Goal: Communication & Community: Answer question/provide support

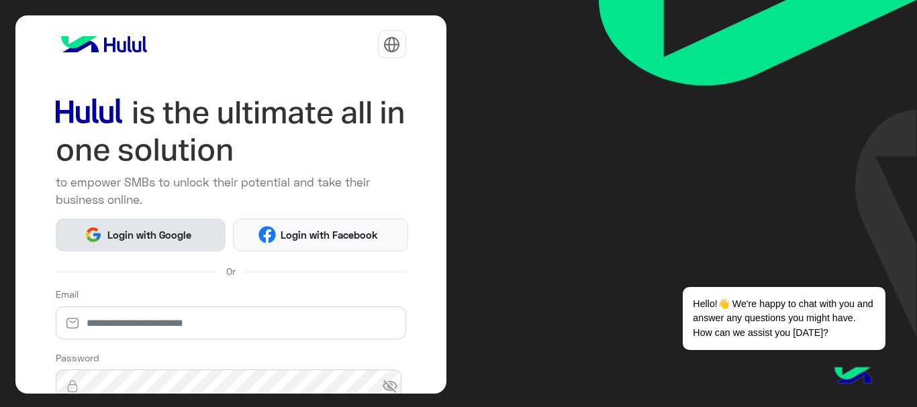
click at [155, 245] on button "Login with Google" at bounding box center [141, 235] width 171 height 33
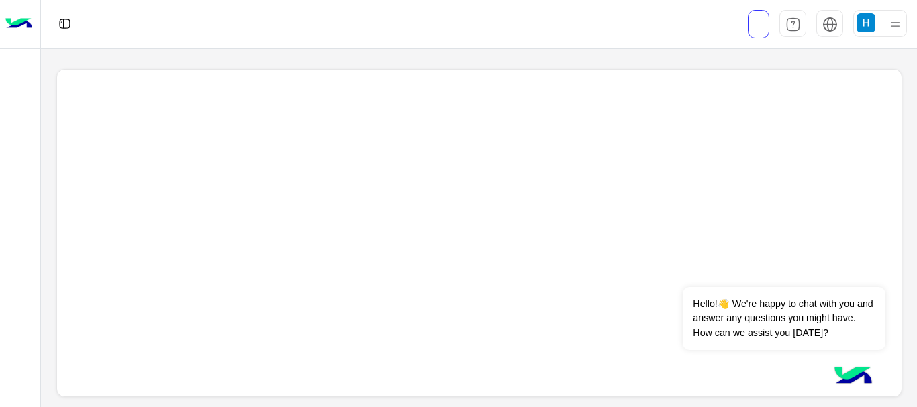
click at [14, 27] on img at bounding box center [18, 24] width 27 height 28
click at [867, 20] on img at bounding box center [866, 22] width 19 height 19
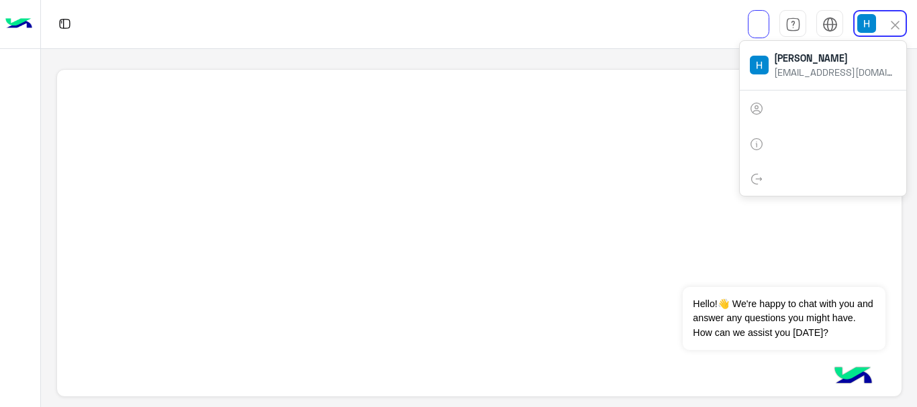
click at [567, 16] on div at bounding box center [333, 24] width 584 height 48
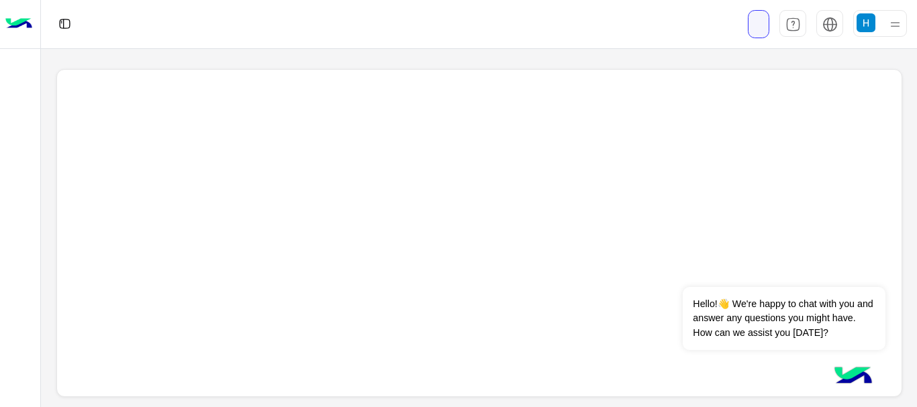
click at [752, 21] on link at bounding box center [758, 24] width 21 height 28
click at [882, 30] on div at bounding box center [880, 23] width 54 height 27
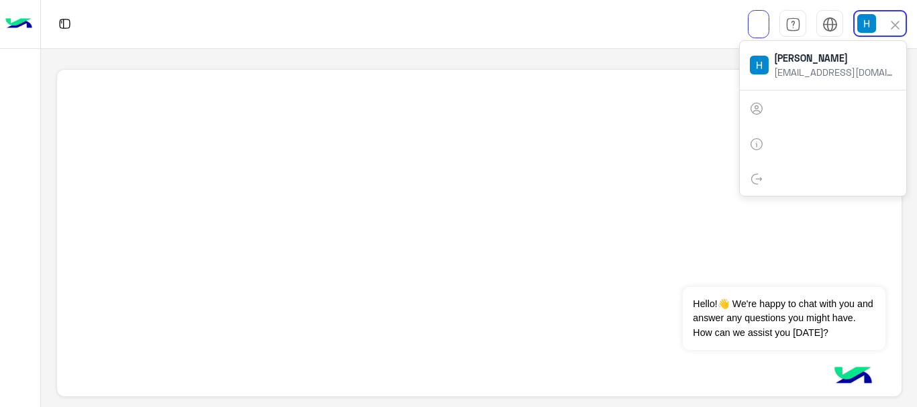
click at [747, 168] on div at bounding box center [823, 179] width 166 height 36
click at [749, 173] on div at bounding box center [823, 179] width 166 height 36
click at [767, 175] on span at bounding box center [768, 178] width 10 height 11
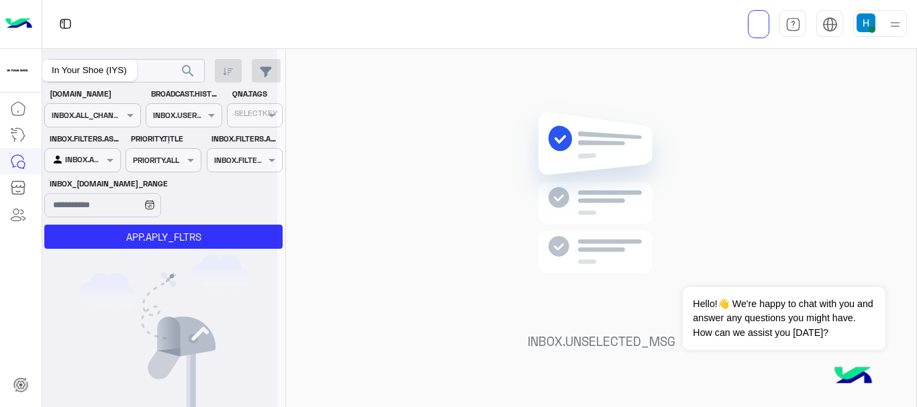
click at [14, 71] on img at bounding box center [17, 70] width 24 height 24
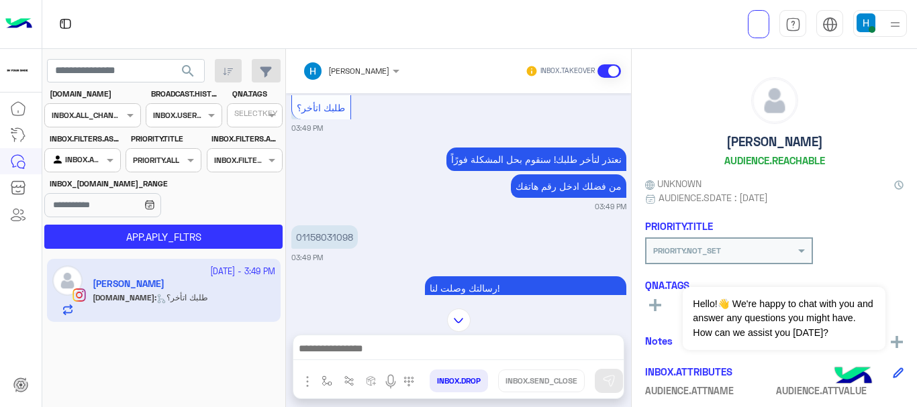
scroll to position [482, 0]
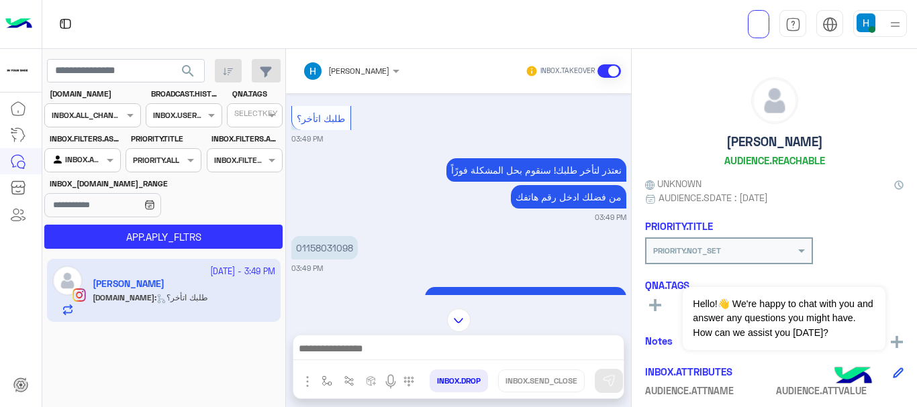
click at [311, 236] on p "01158031098" at bounding box center [324, 247] width 66 height 23
copy p "01158031098"
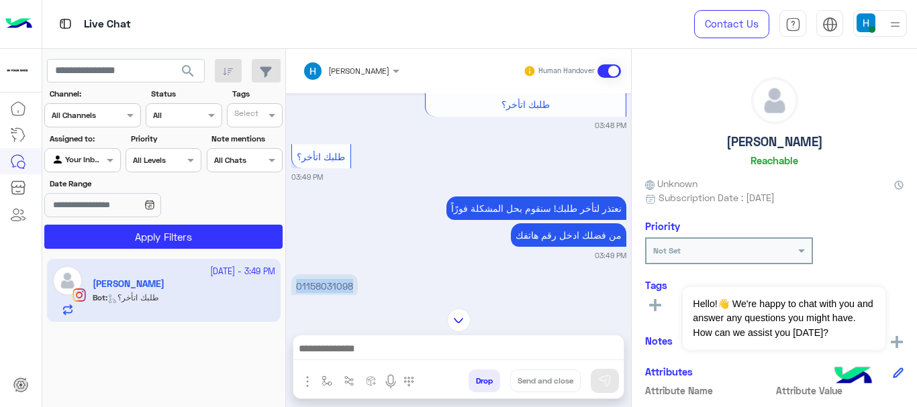
scroll to position [605, 0]
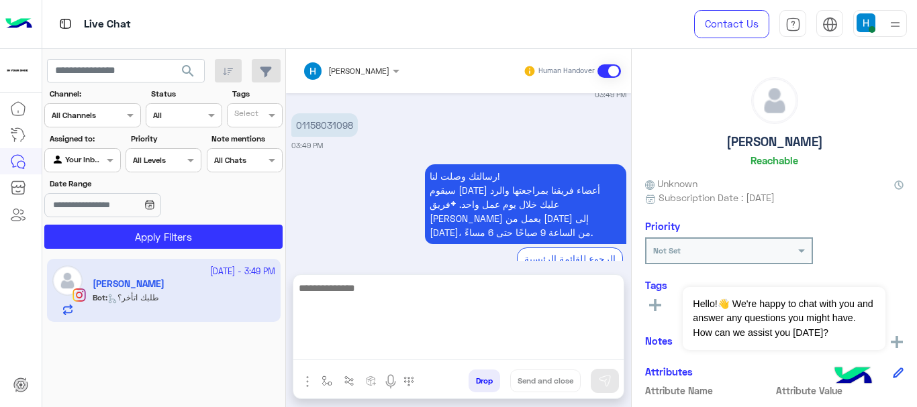
click at [378, 346] on textarea at bounding box center [458, 320] width 330 height 81
type textarea "*"
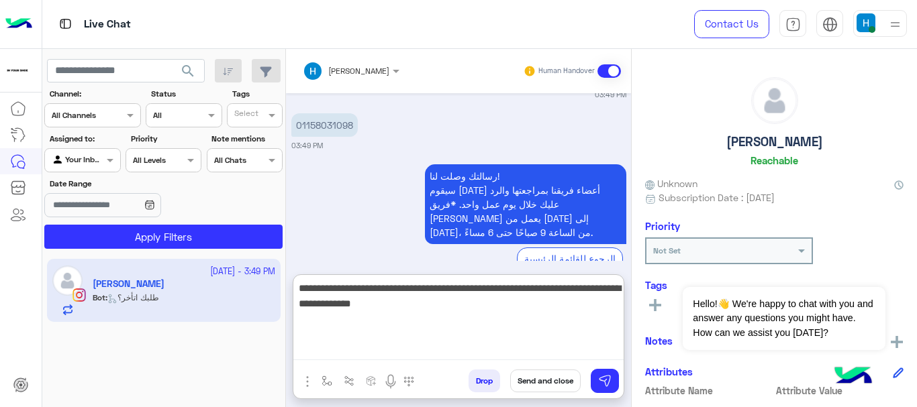
type textarea "**********"
click at [548, 332] on textarea "**********" at bounding box center [458, 320] width 330 height 81
click at [458, 310] on textarea "**********" at bounding box center [458, 320] width 330 height 81
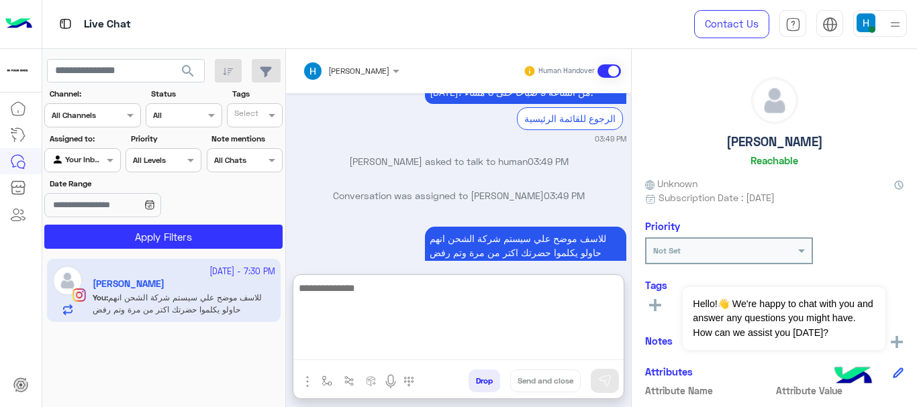
scroll to position [779, 0]
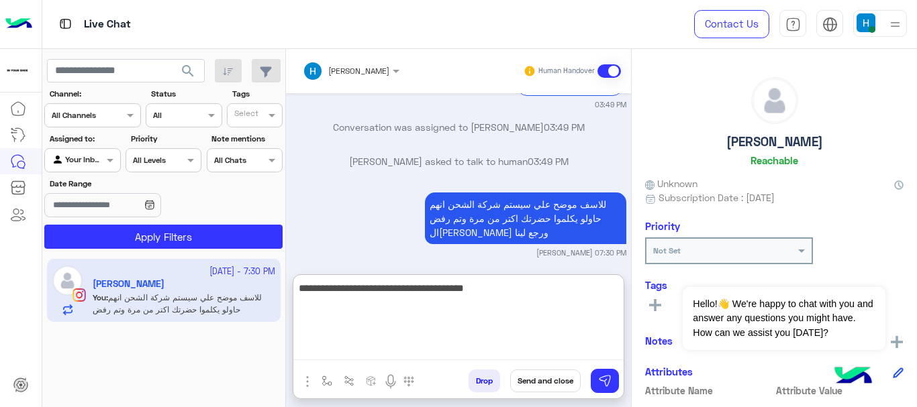
type textarea "**********"
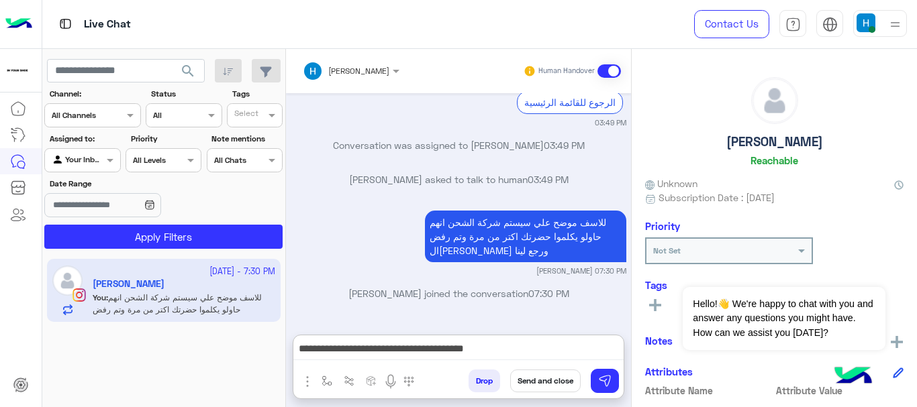
click at [533, 385] on button "Send and close" at bounding box center [545, 381] width 70 height 23
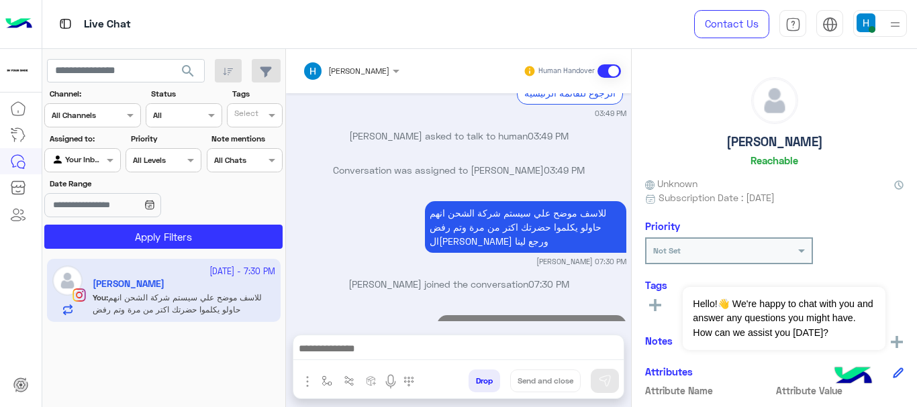
scroll to position [805, 0]
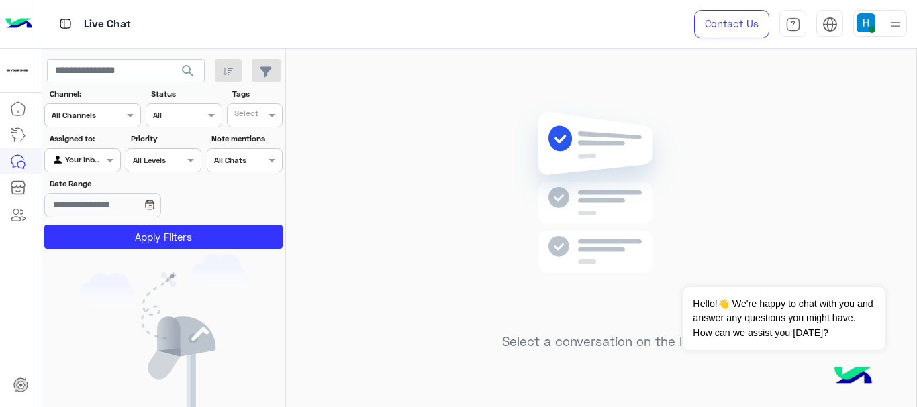
click at [868, 28] on img at bounding box center [866, 22] width 19 height 19
